Goal: Contribute content

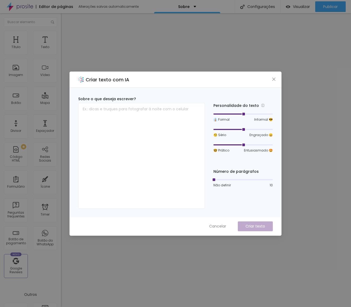
click at [273, 79] on icon "close" at bounding box center [274, 79] width 4 height 4
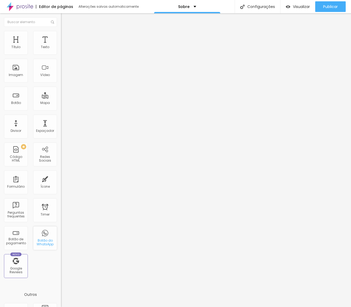
click at [47, 236] on div "Botão do WhatsApp" at bounding box center [45, 238] width 24 height 24
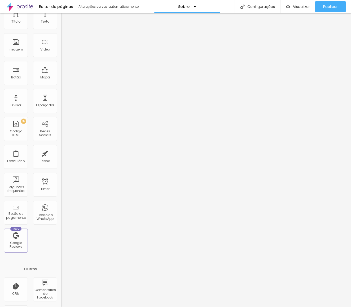
scroll to position [26, 0]
click at [48, 214] on div "Botão do WhatsApp" at bounding box center [45, 216] width 21 height 8
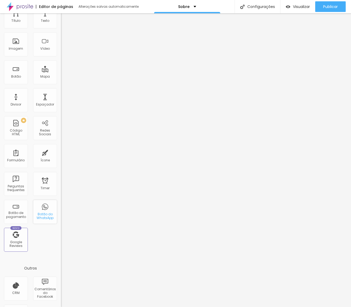
click at [45, 210] on div "Botão do WhatsApp" at bounding box center [45, 212] width 24 height 24
click at [45, 207] on div "Botão do WhatsApp" at bounding box center [45, 212] width 24 height 24
click at [45, 207] on div "Botão do WhatsApp" at bounding box center [45, 211] width 24 height 24
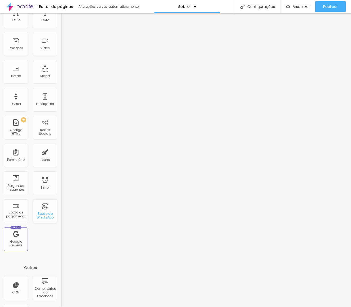
click at [45, 207] on div "Botão do WhatsApp" at bounding box center [45, 211] width 24 height 24
click at [46, 209] on div "Botão do WhatsApp" at bounding box center [45, 211] width 24 height 24
click at [45, 210] on div "Botão do WhatsApp" at bounding box center [45, 211] width 24 height 24
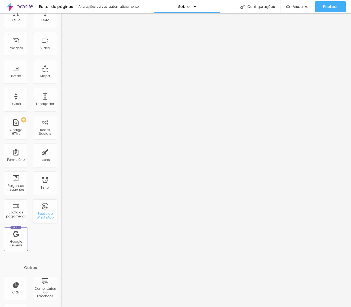
click at [46, 210] on div "Botão do WhatsApp" at bounding box center [45, 211] width 24 height 24
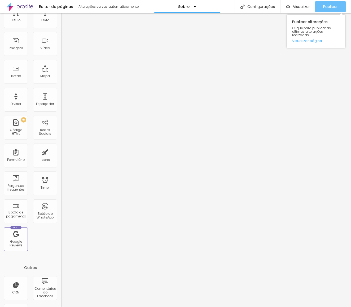
click at [328, 6] on span "Publicar" at bounding box center [331, 7] width 15 height 4
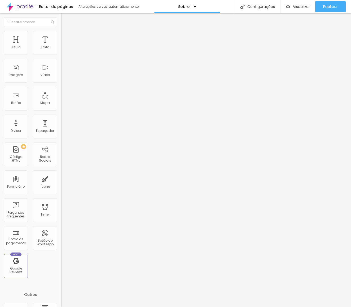
click at [61, 46] on span "Trocar imagem" at bounding box center [75, 43] width 29 height 5
click at [333, 8] on span "Publicar" at bounding box center [331, 7] width 15 height 4
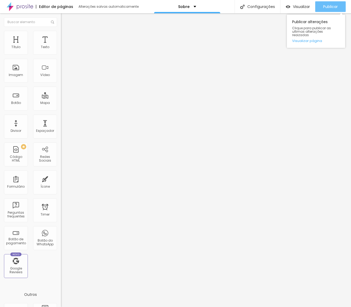
click at [332, 6] on span "Publicar" at bounding box center [331, 7] width 15 height 4
